Goal: Transaction & Acquisition: Purchase product/service

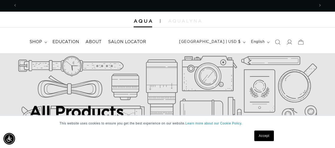
scroll to position [0, 298]
click at [270, 139] on link "Accept" at bounding box center [265, 136] width 20 height 11
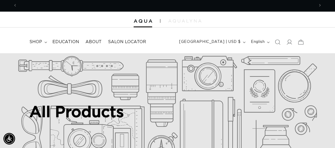
scroll to position [0, 596]
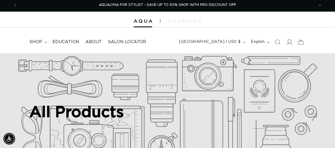
click at [290, 38] on span at bounding box center [290, 42] width 12 height 12
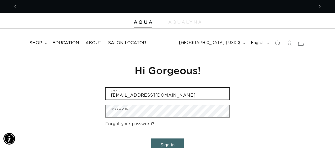
type input "chromatix2024@gmail.com"
click at [222, 97] on input "chromatix2024@gmail.com" at bounding box center [168, 94] width 124 height 12
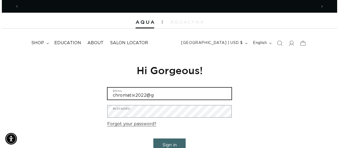
scroll to position [0, 0]
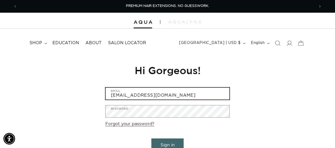
type input "chromatix2022@gmail.com"
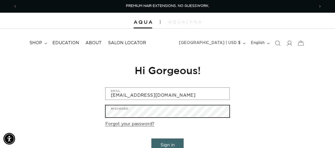
click at [103, 112] on div "Reset your password We will send you an email to reset your password Email Subm…" at bounding box center [167, 113] width 132 height 119
click at [168, 144] on button "Sign in" at bounding box center [168, 146] width 32 height 14
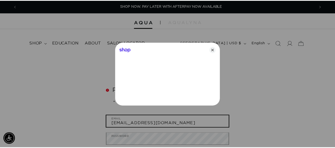
scroll to position [0, 301]
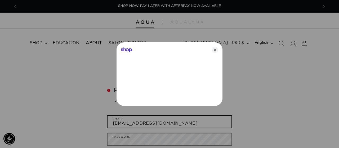
type input "Chromatix2022@gmail.com"
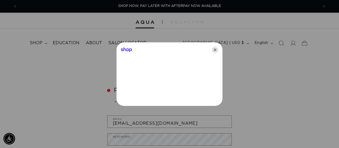
click at [216, 52] on icon "Close" at bounding box center [215, 50] width 6 height 6
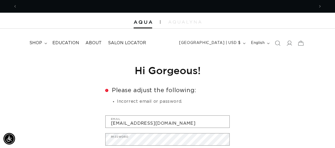
scroll to position [0, 596]
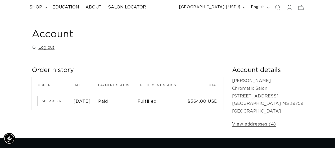
scroll to position [30, 0]
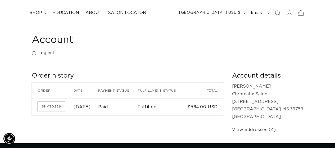
click at [296, 13] on icon at bounding box center [301, 13] width 12 height 12
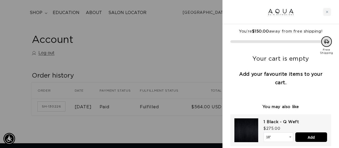
click at [202, 43] on div at bounding box center [169, 74] width 339 height 148
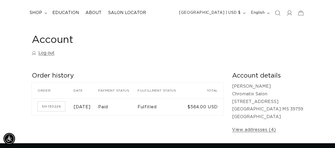
scroll to position [0, 596]
click at [43, 11] on summary "shop" at bounding box center [37, 13] width 23 height 12
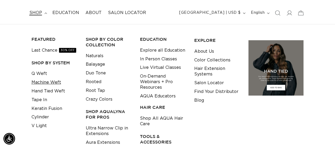
scroll to position [0, 0]
click at [51, 82] on link "Machine Weft" at bounding box center [47, 82] width 30 height 9
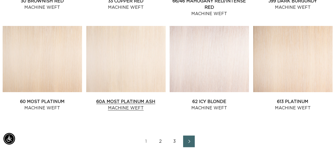
scroll to position [598, 0]
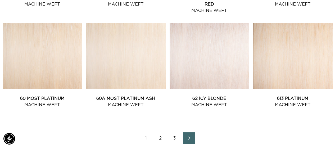
click at [193, 137] on link "Next page" at bounding box center [189, 138] width 12 height 12
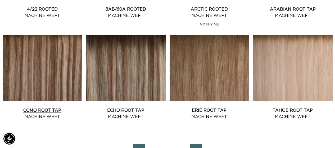
click at [53, 107] on link "Como Root Tap Machine Weft" at bounding box center [42, 113] width 79 height 13
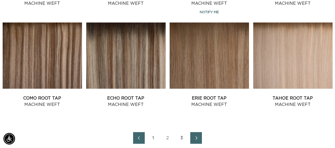
scroll to position [0, 298]
click at [196, 137] on icon "Next page" at bounding box center [196, 138] width 7 height 4
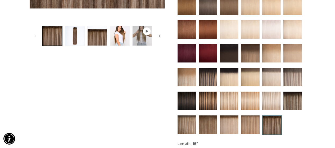
scroll to position [267, 0]
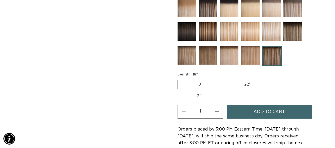
click at [239, 82] on label "22" Variant sold out or unavailable" at bounding box center [247, 84] width 45 height 9
click at [225, 79] on input "22" Variant sold out or unavailable" at bounding box center [225, 79] width 0 height 0
radio input "true"
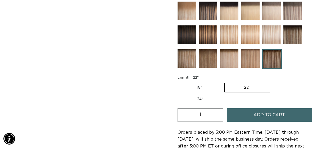
scroll to position [265, 0]
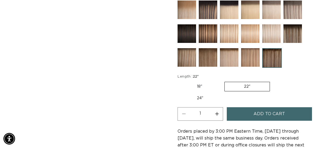
drag, startPoint x: 285, startPoint y: 112, endPoint x: 287, endPoint y: 110, distance: 2.7
click at [285, 112] on span "Add to cart" at bounding box center [270, 114] width 32 height 14
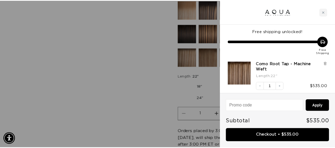
scroll to position [0, 301]
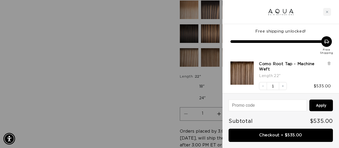
click at [160, 89] on div at bounding box center [169, 74] width 339 height 148
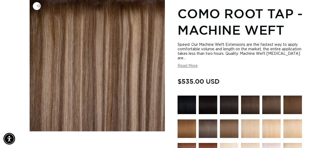
scroll to position [30, 0]
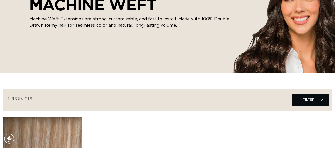
scroll to position [191, 0]
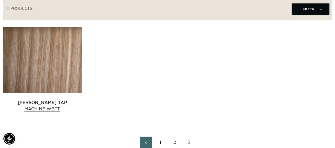
click at [65, 100] on link "Victoria Root Tap Machine Weft" at bounding box center [42, 106] width 79 height 13
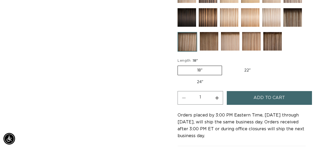
click at [250, 95] on button "Add to cart" at bounding box center [269, 98] width 85 height 14
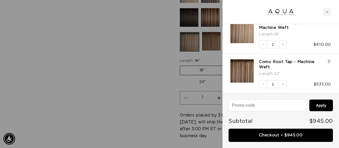
scroll to position [0, 603]
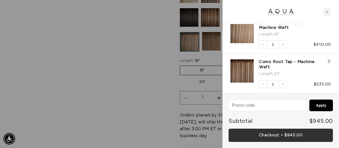
click at [292, 137] on link "Checkout • $945.00" at bounding box center [281, 136] width 104 height 14
